Goal: Find specific page/section

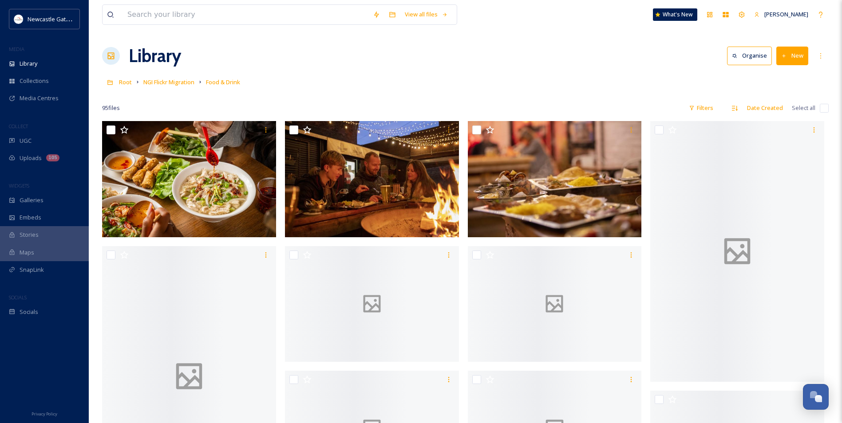
scroll to position [1068, 0]
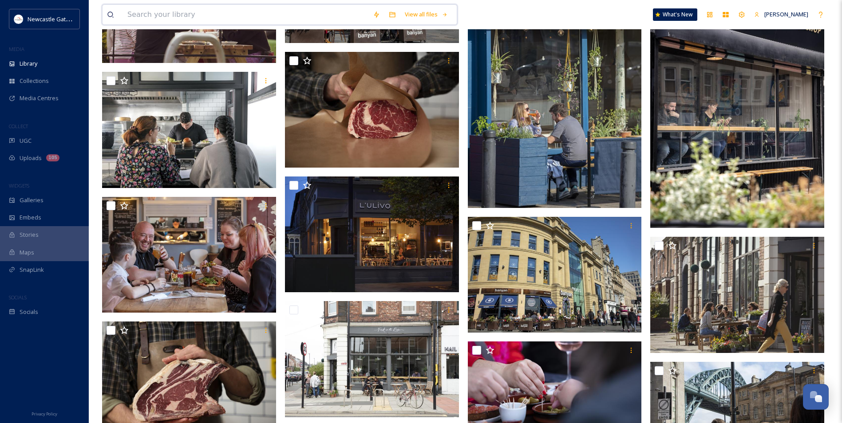
click at [138, 12] on input at bounding box center [245, 15] width 245 height 20
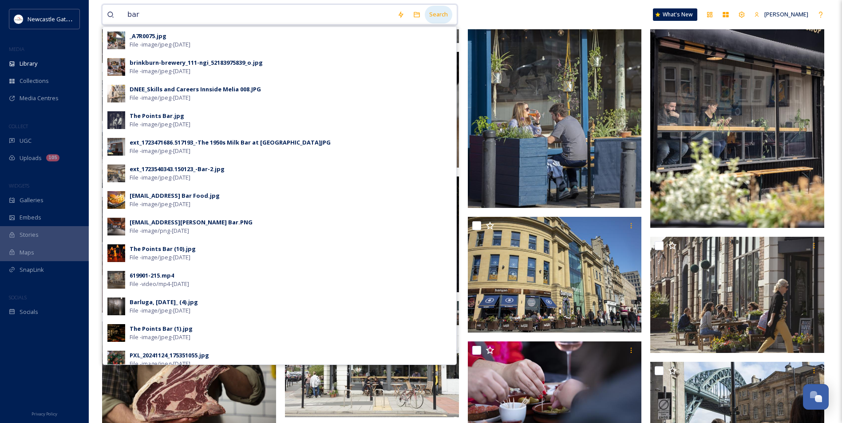
type input "bar"
click at [446, 22] on div "Search" at bounding box center [439, 14] width 28 height 17
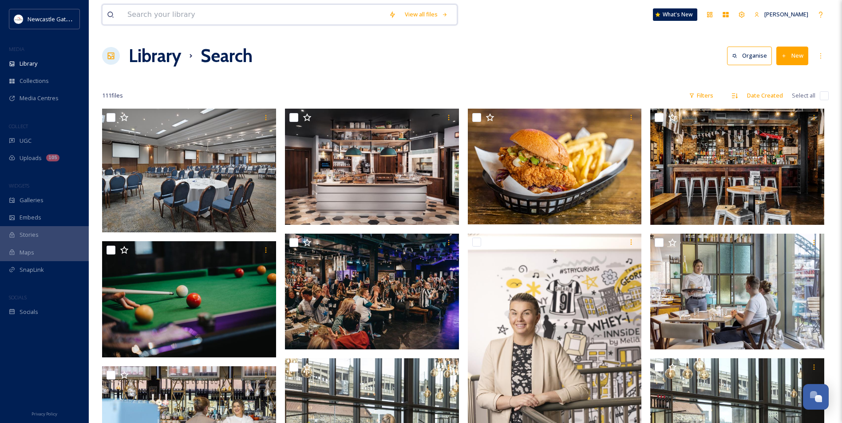
click at [182, 16] on input at bounding box center [253, 15] width 261 height 20
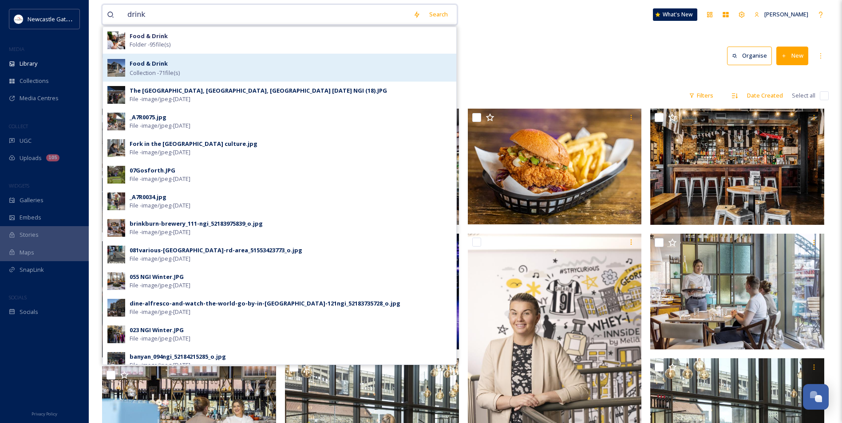
type input "drink"
click at [232, 64] on div "Food & Drink Collection - 71 file(s)" at bounding box center [291, 67] width 322 height 19
